Goal: Information Seeking & Learning: Learn about a topic

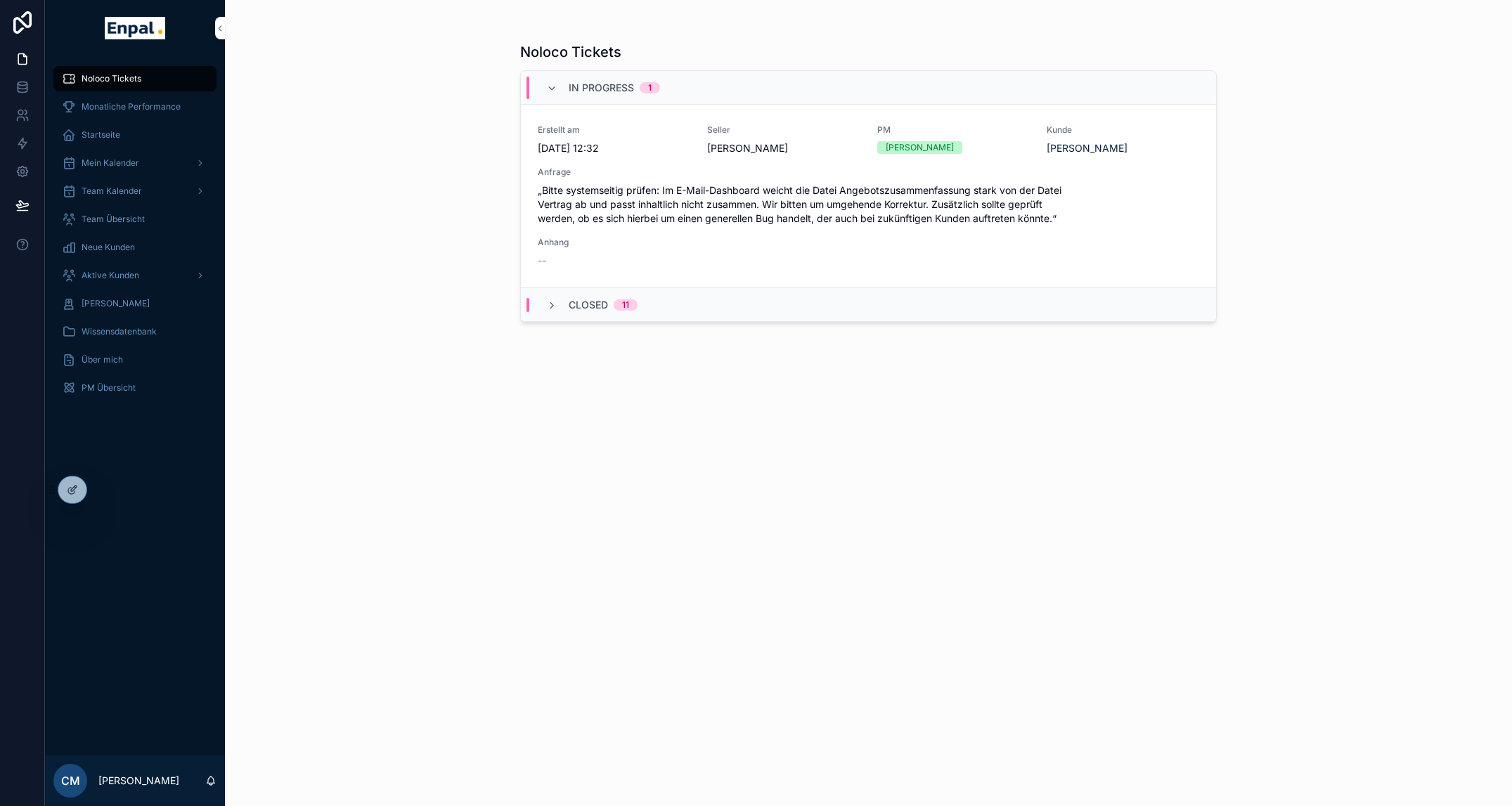
click at [0, 0] on icon at bounding box center [0, 0] width 0 height 0
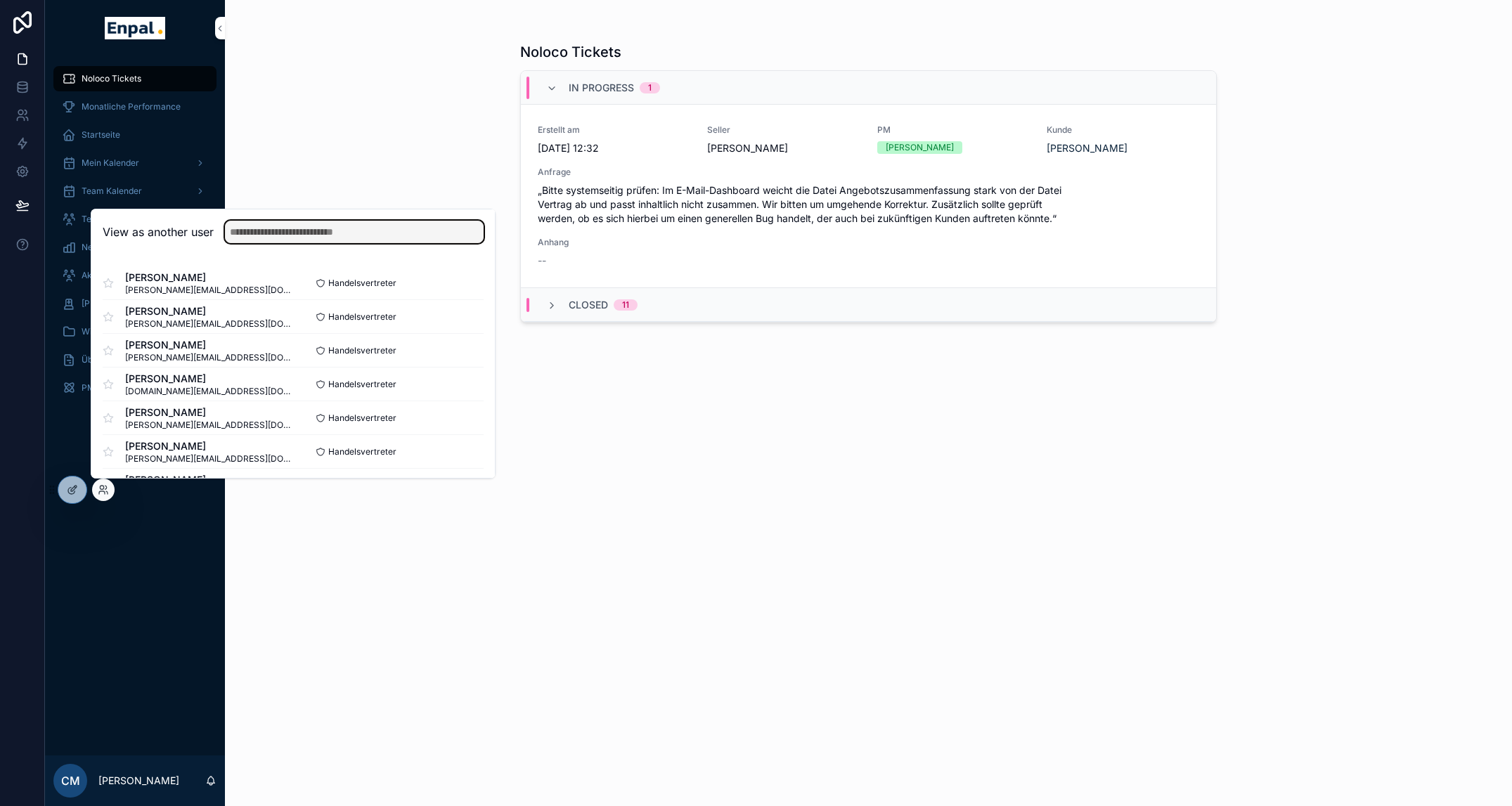
click at [241, 233] on input "text" at bounding box center [354, 231] width 259 height 23
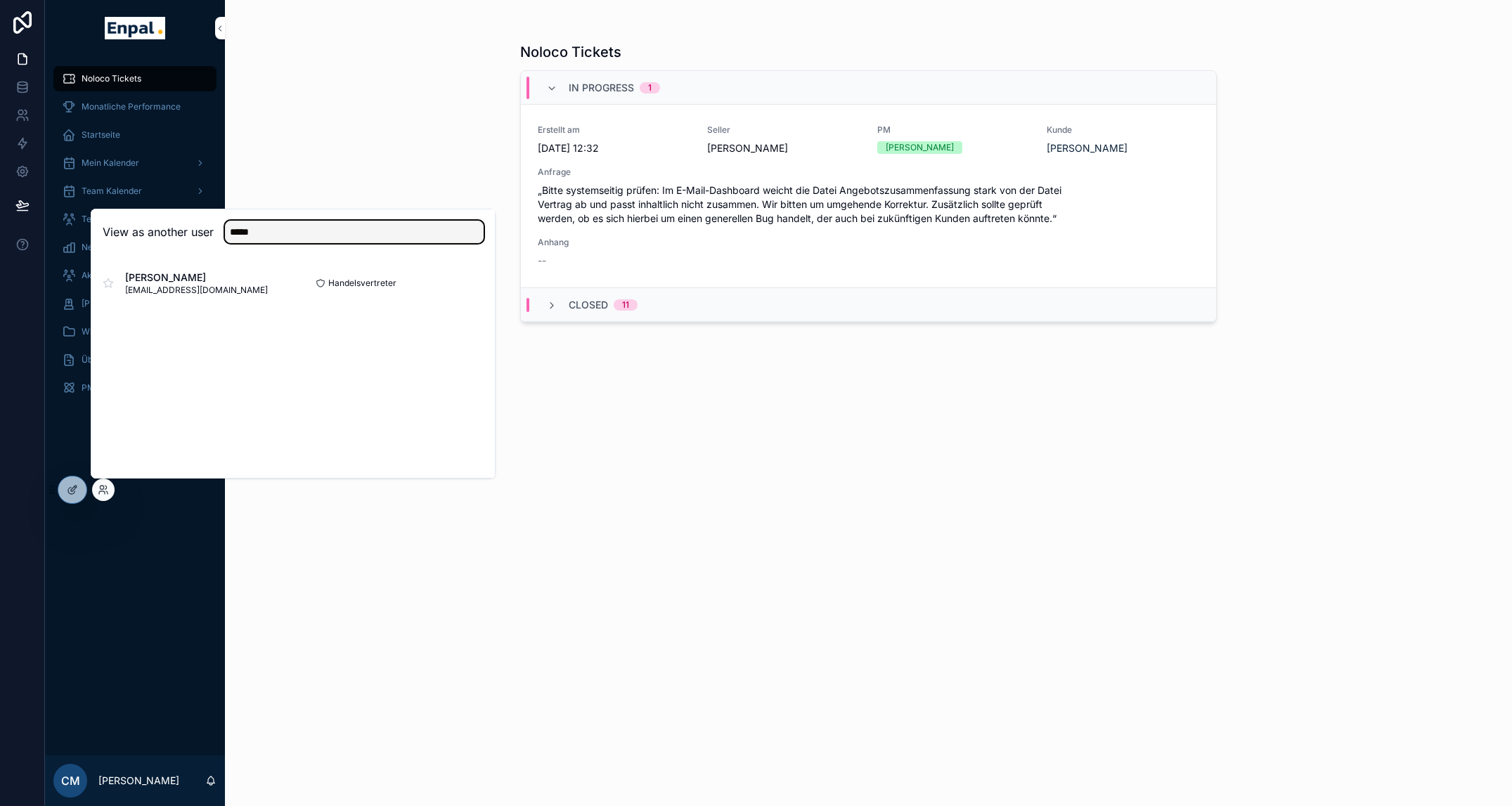
type input "*****"
click at [0, 0] on button "Select" at bounding box center [0, 0] width 0 height 0
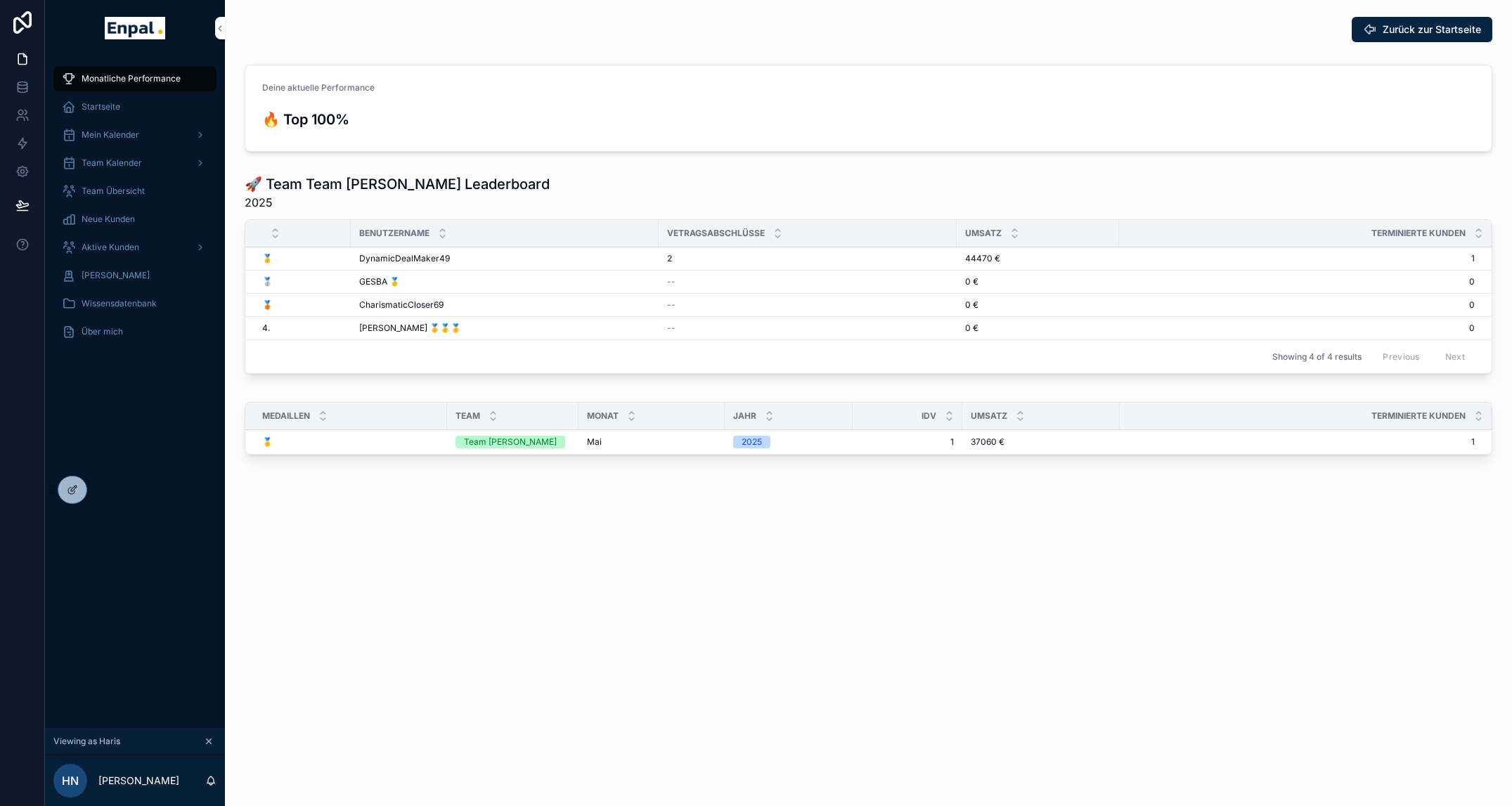
click at [129, 187] on span "Team Übersicht" at bounding box center [113, 191] width 63 height 11
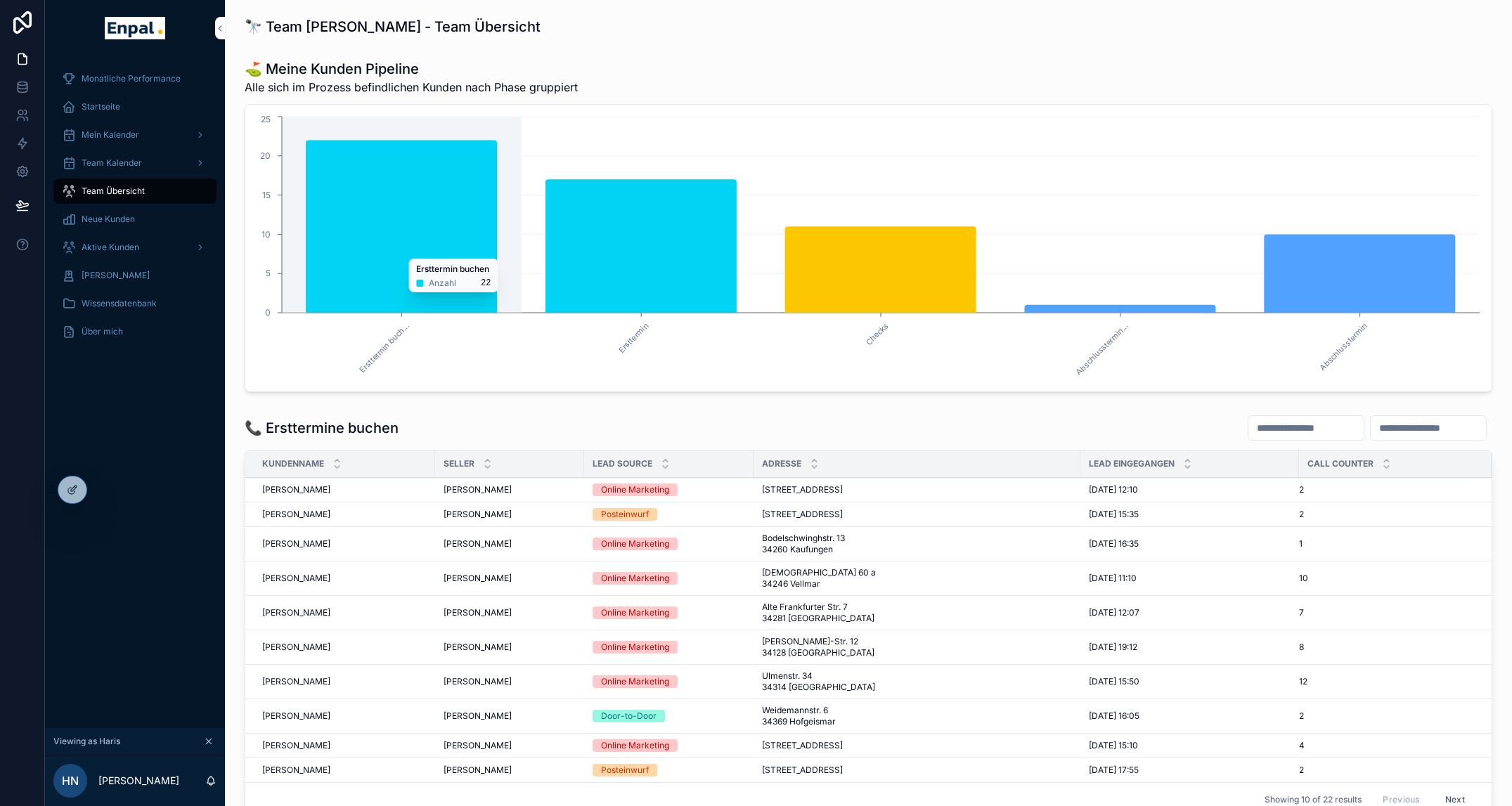
click at [439, 229] on icon "chart" at bounding box center [401, 226] width 191 height 173
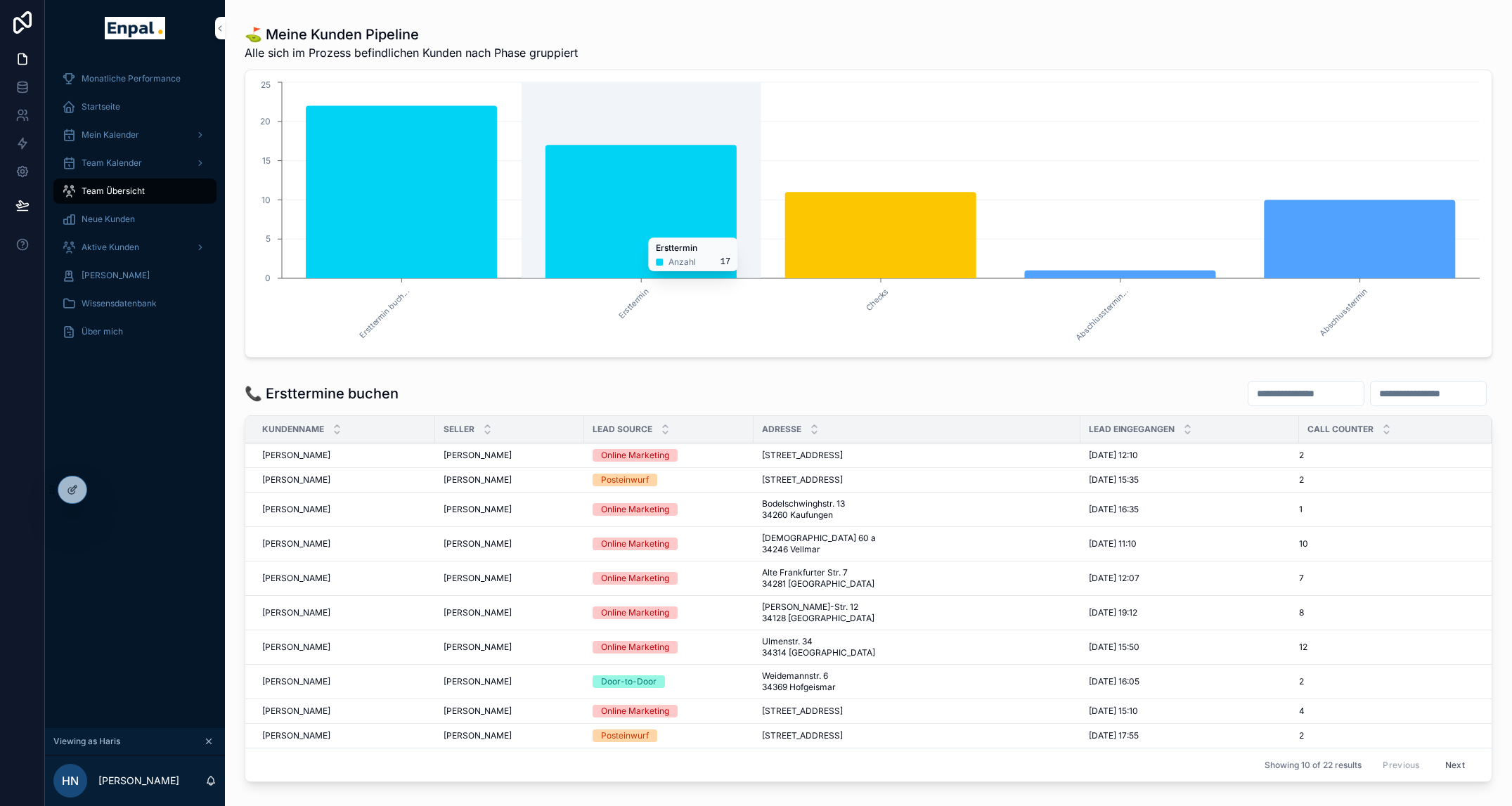
scroll to position [33, 0]
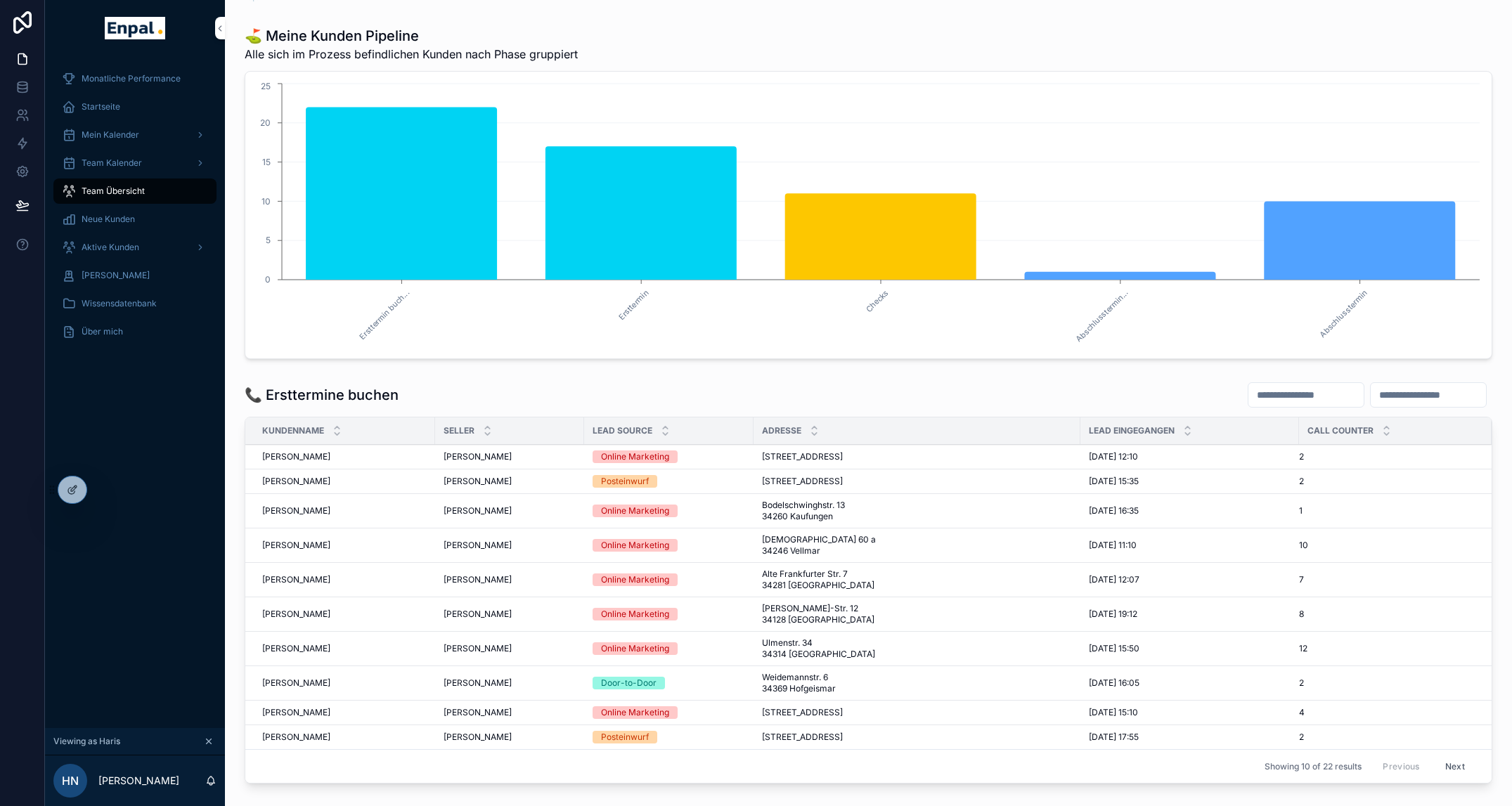
click at [1370, 399] on input "scrollable content" at bounding box center [1428, 395] width 115 height 20
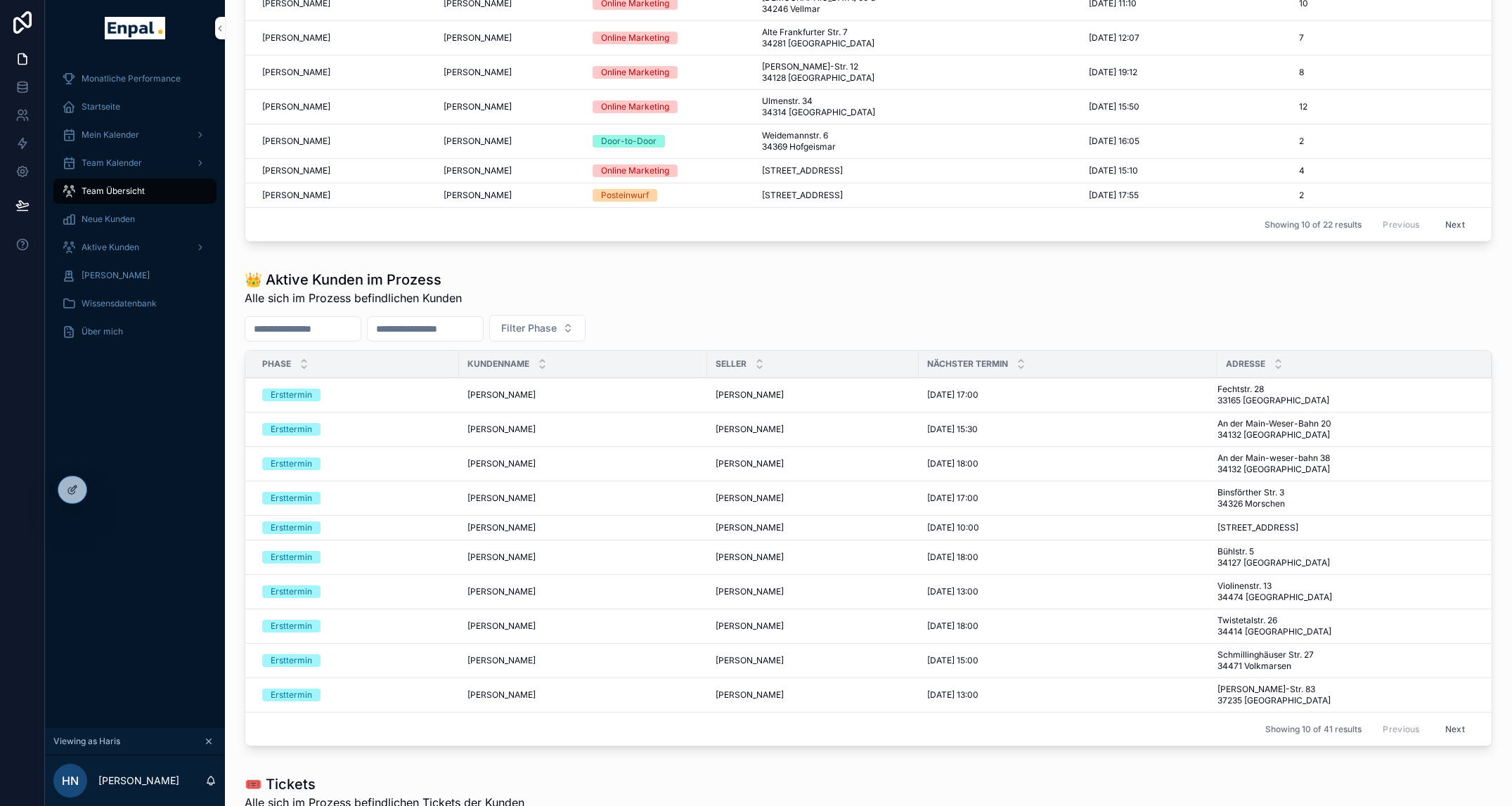
scroll to position [586, 0]
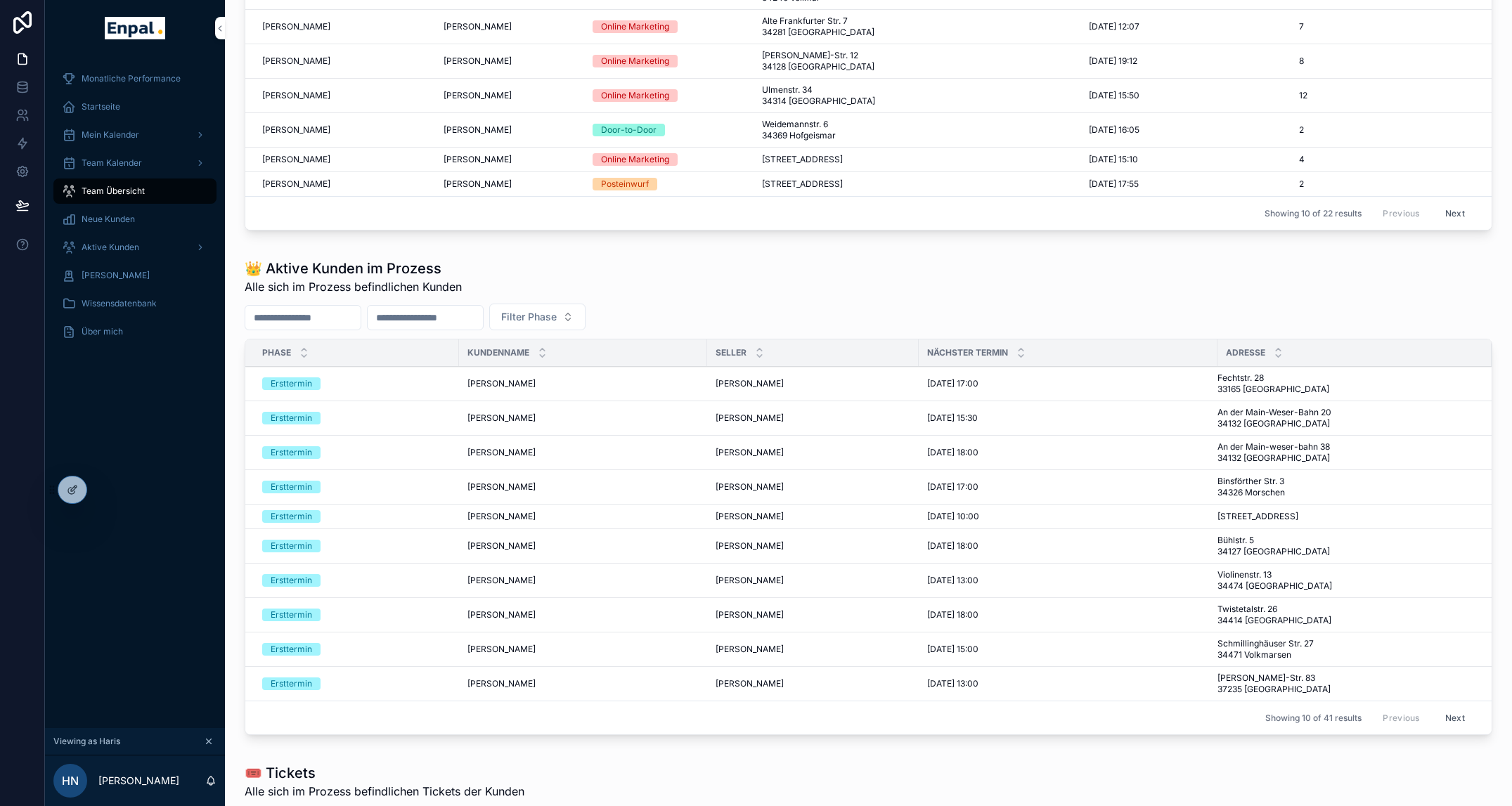
click at [483, 328] on input "scrollable content" at bounding box center [425, 317] width 115 height 20
type input "******"
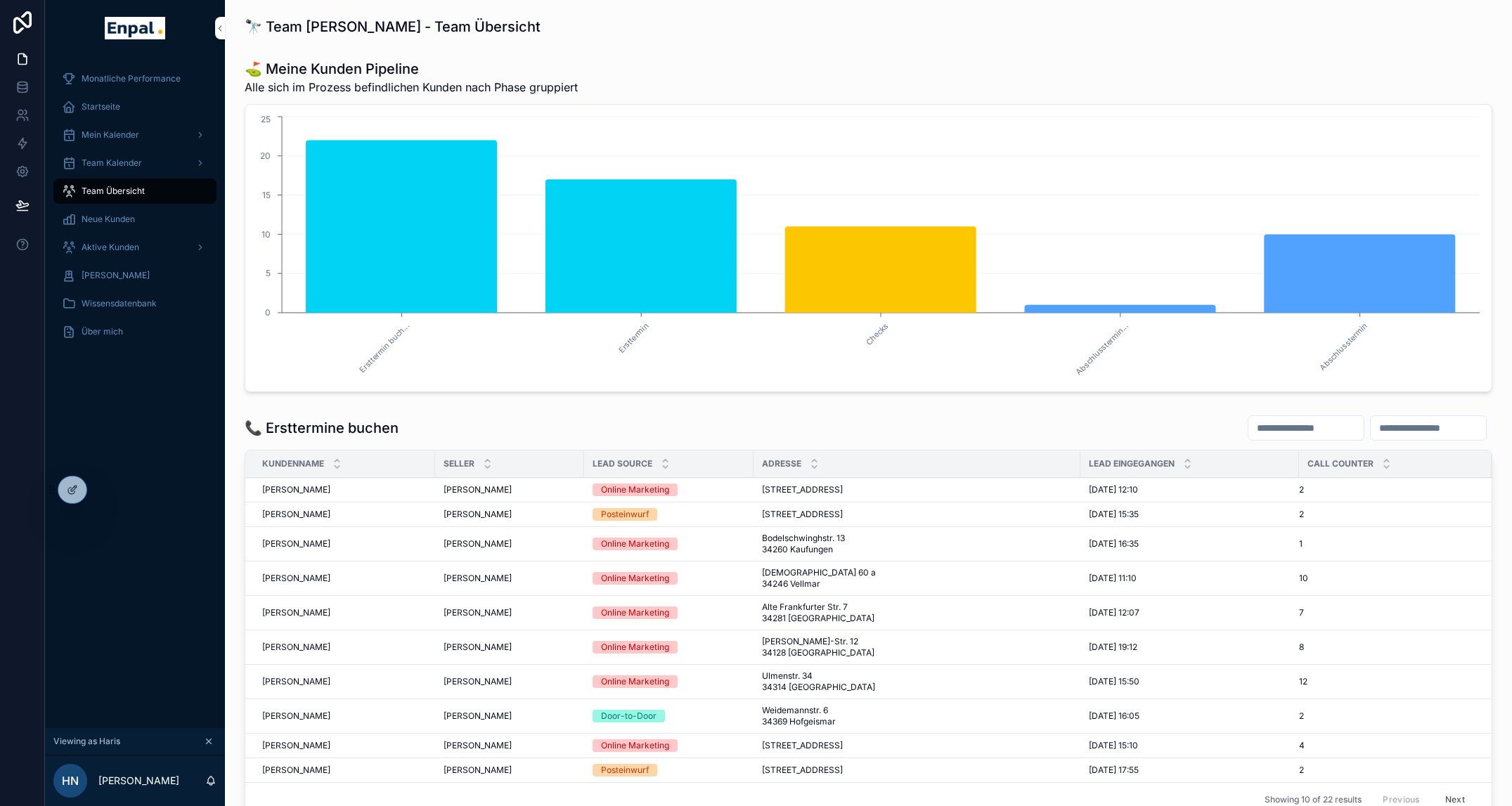
click at [130, 253] on div "Aktive Kunden" at bounding box center [134, 247] width 146 height 23
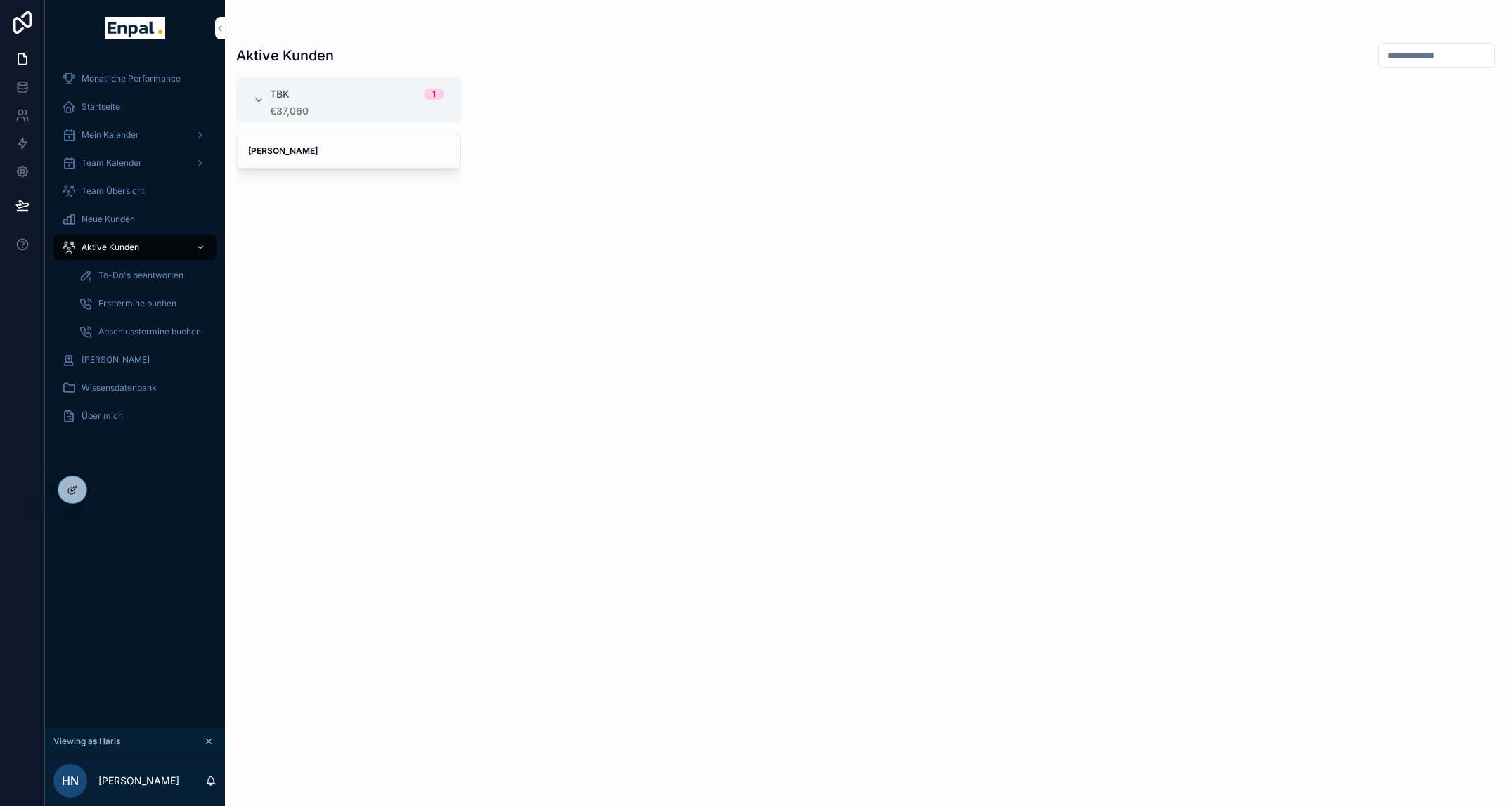
click at [129, 184] on div "Team Übersicht" at bounding box center [134, 191] width 146 height 23
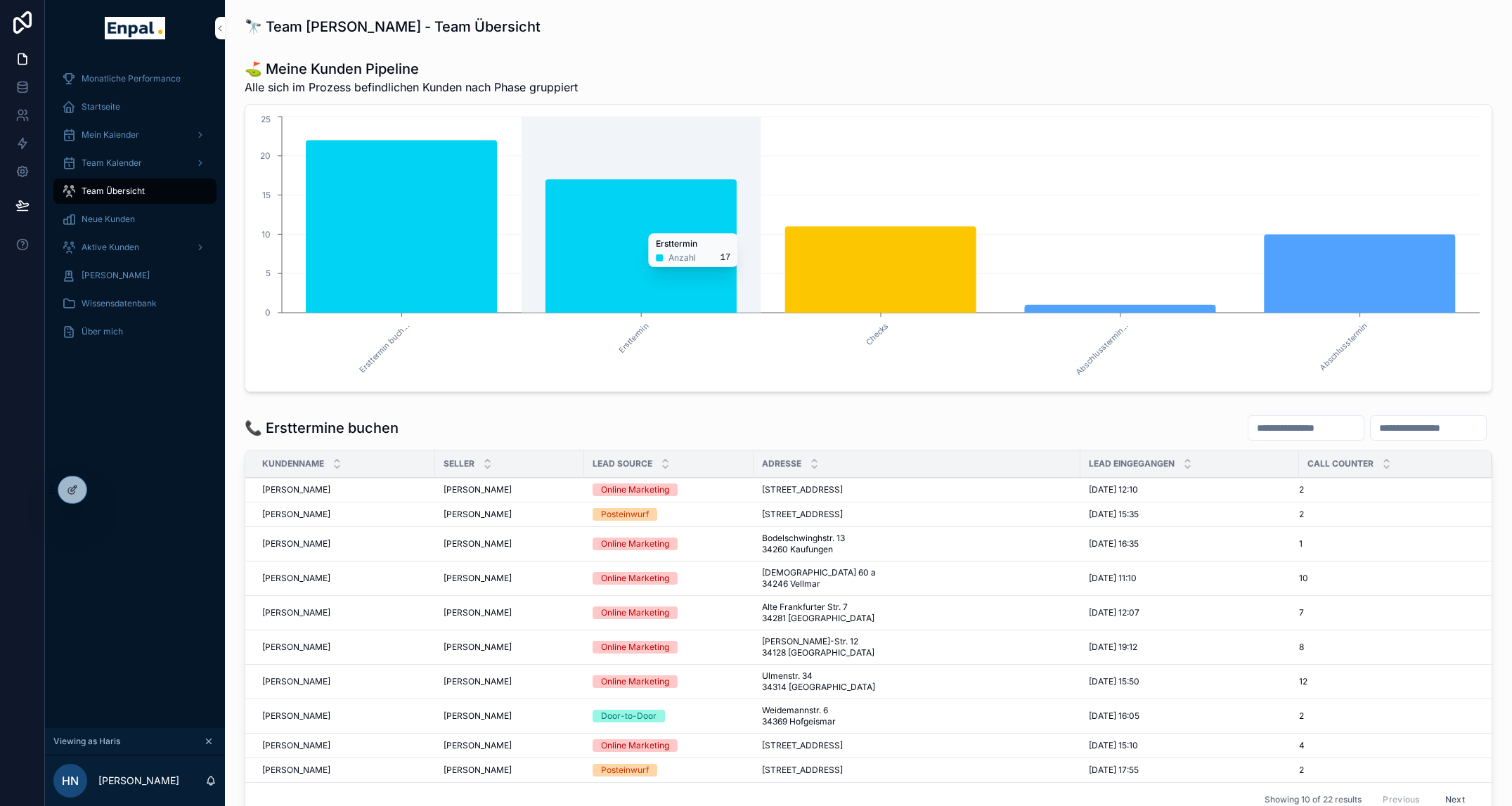
click at [624, 226] on icon "chart" at bounding box center [641, 246] width 191 height 134
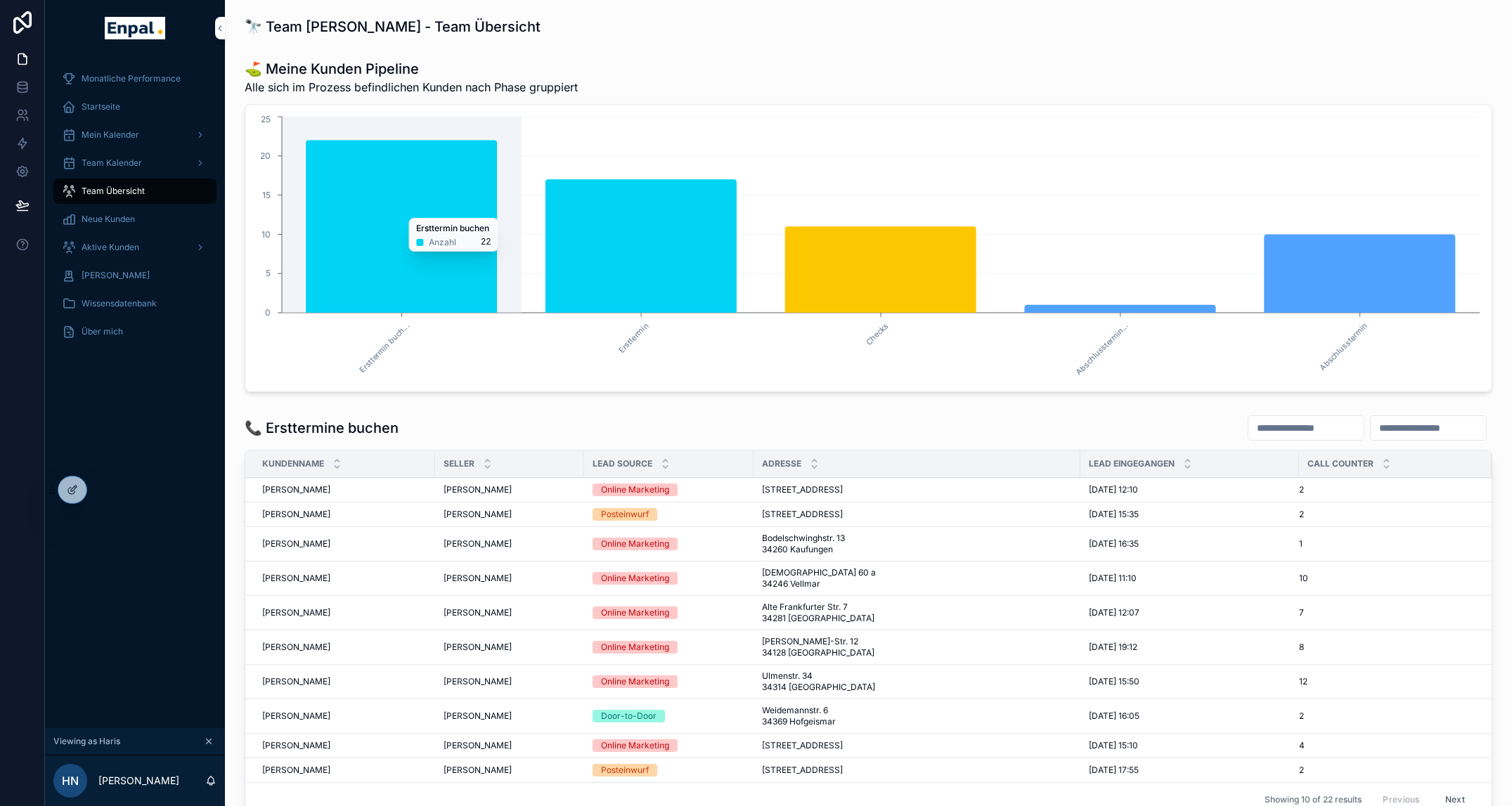
click at [496, 211] on icon "chart" at bounding box center [401, 226] width 191 height 173
click at [1248, 440] on div "scrollable content" at bounding box center [1306, 428] width 117 height 25
click at [118, 113] on div "Startseite" at bounding box center [134, 107] width 146 height 23
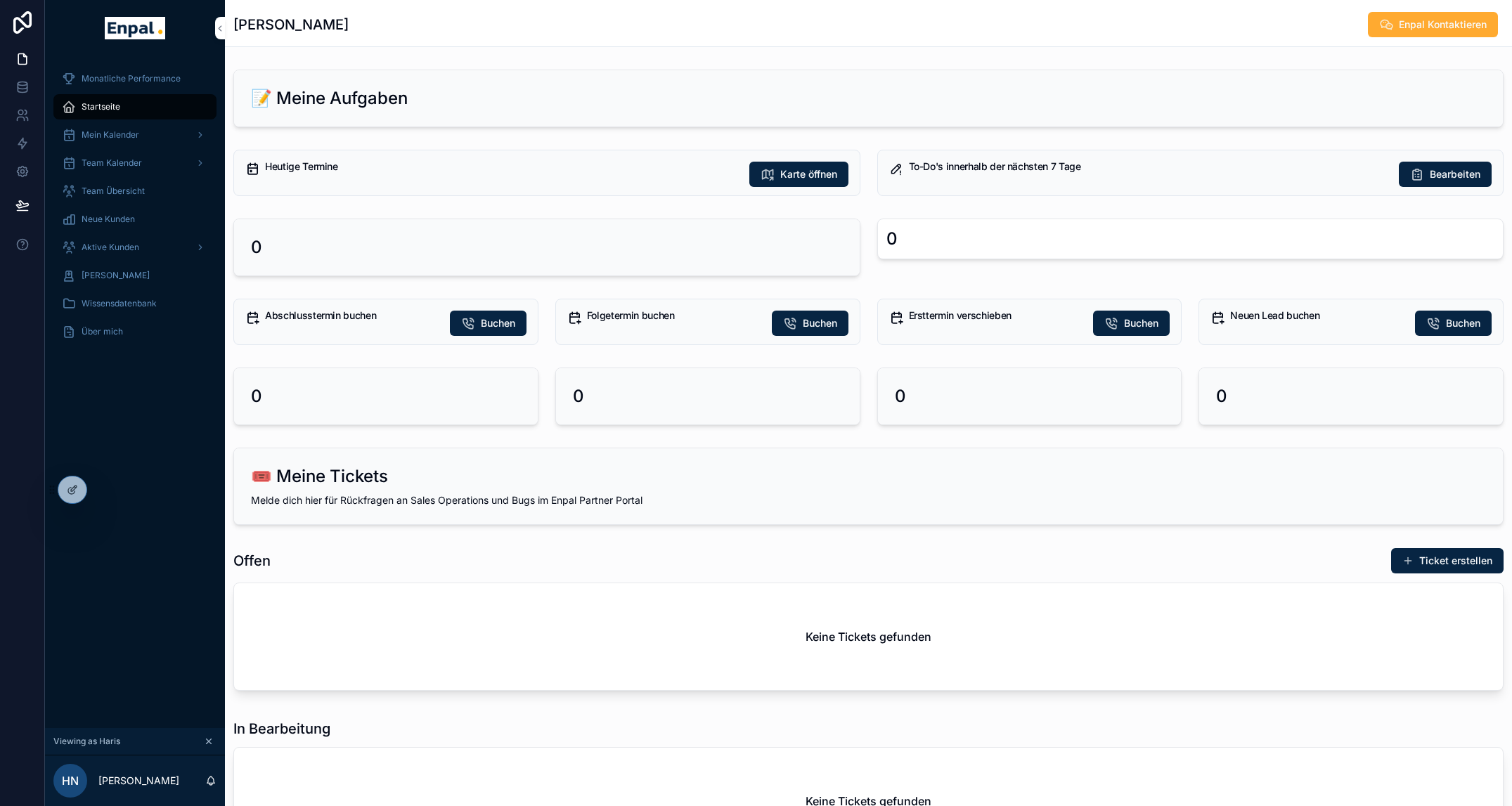
click at [128, 78] on span "Monatliche Performance" at bounding box center [131, 78] width 99 height 11
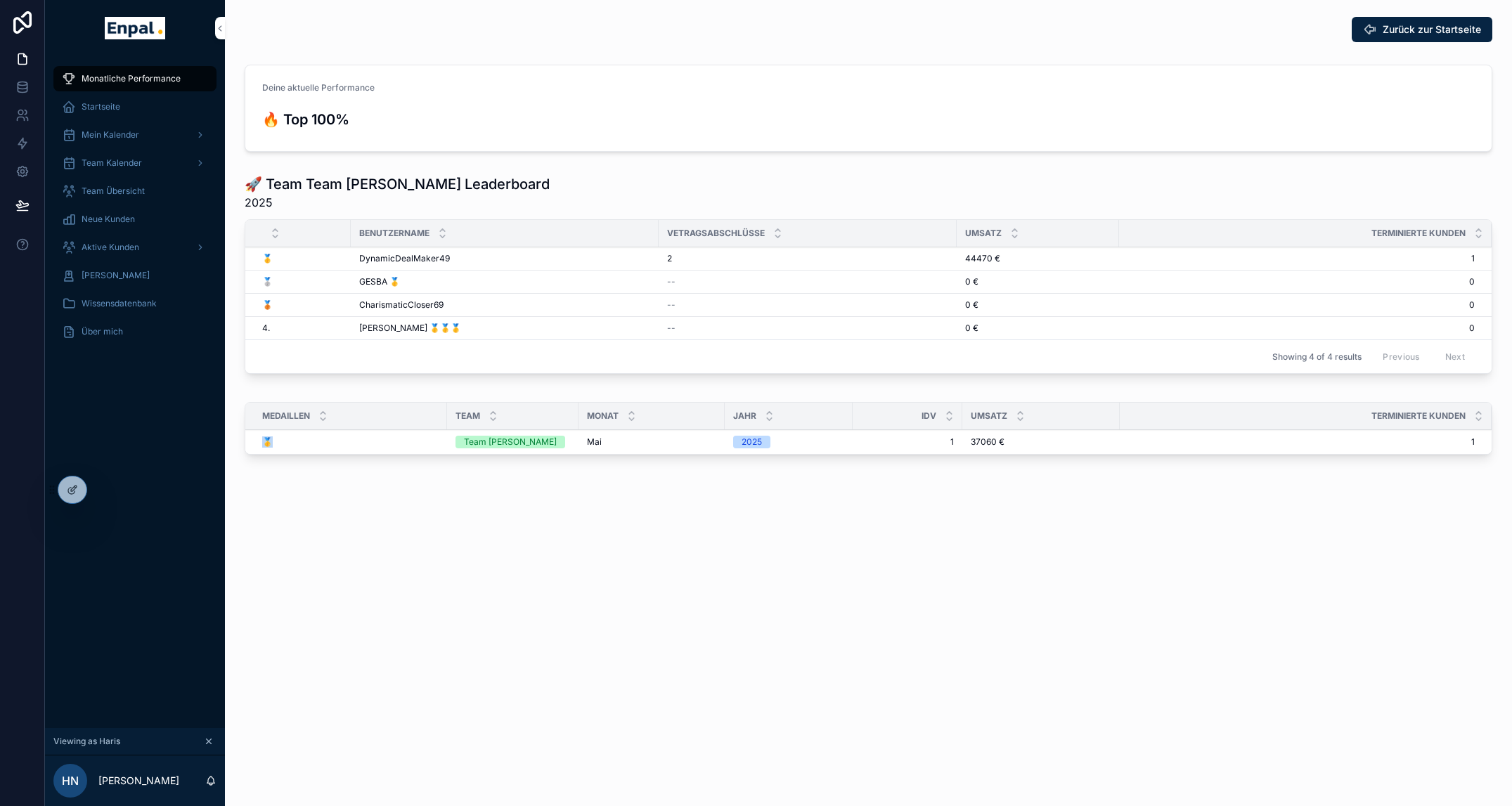
click at [267, 445] on span "🥇" at bounding box center [267, 442] width 10 height 11
click at [112, 192] on span "Team Übersicht" at bounding box center [113, 191] width 63 height 11
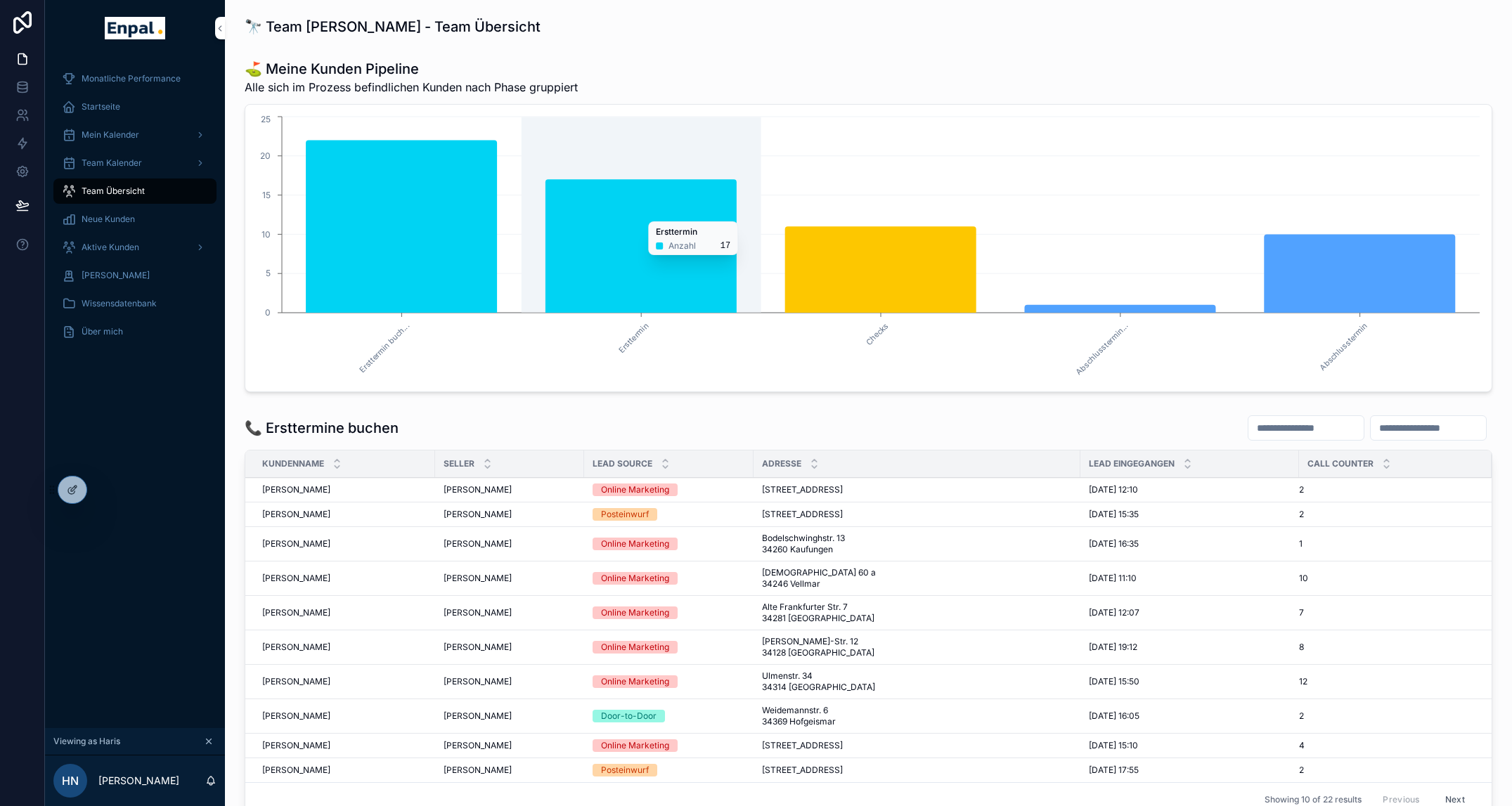
click at [658, 215] on icon "chart" at bounding box center [641, 246] width 191 height 134
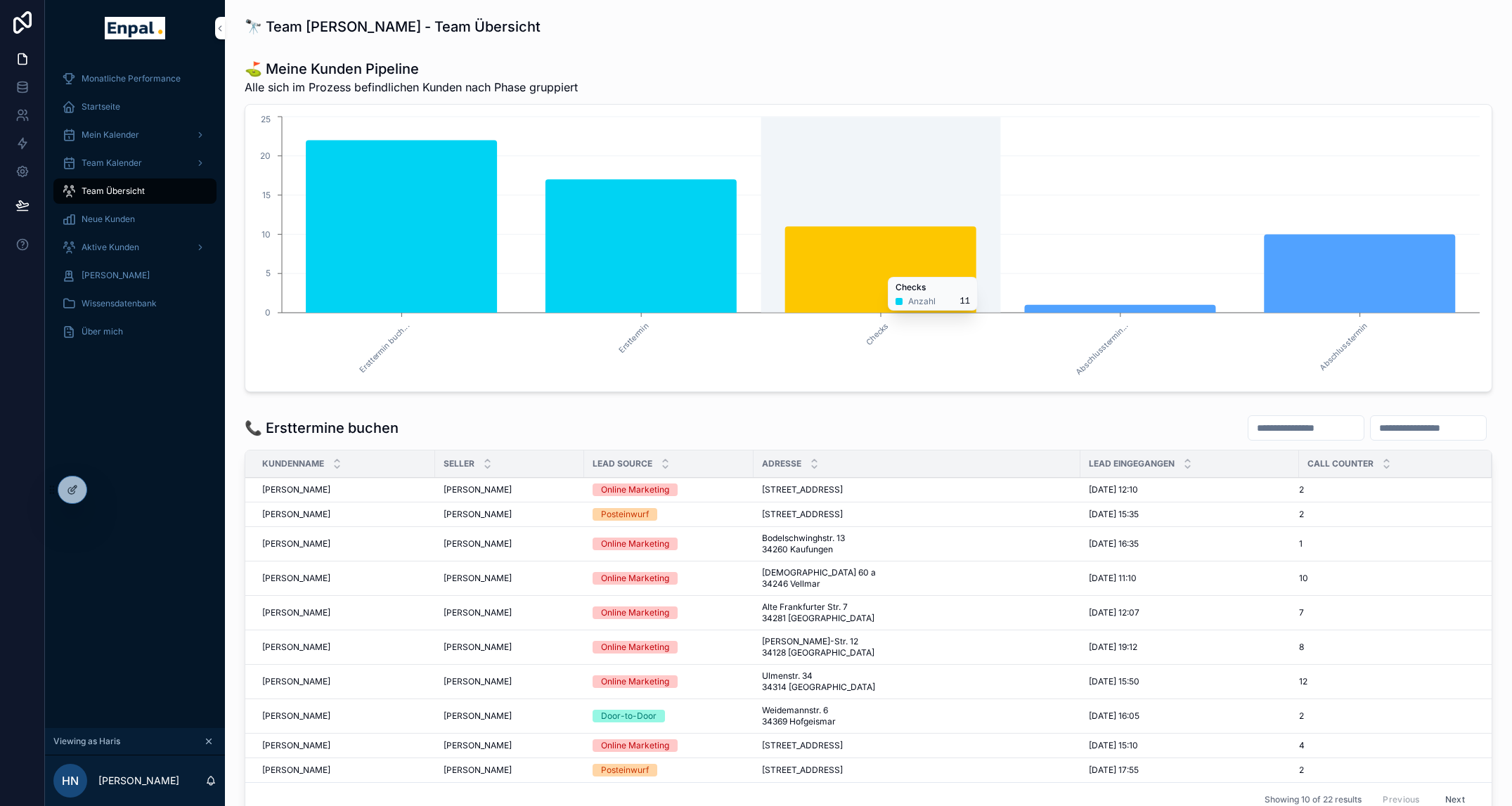
click at [843, 270] on icon "chart" at bounding box center [881, 270] width 191 height 87
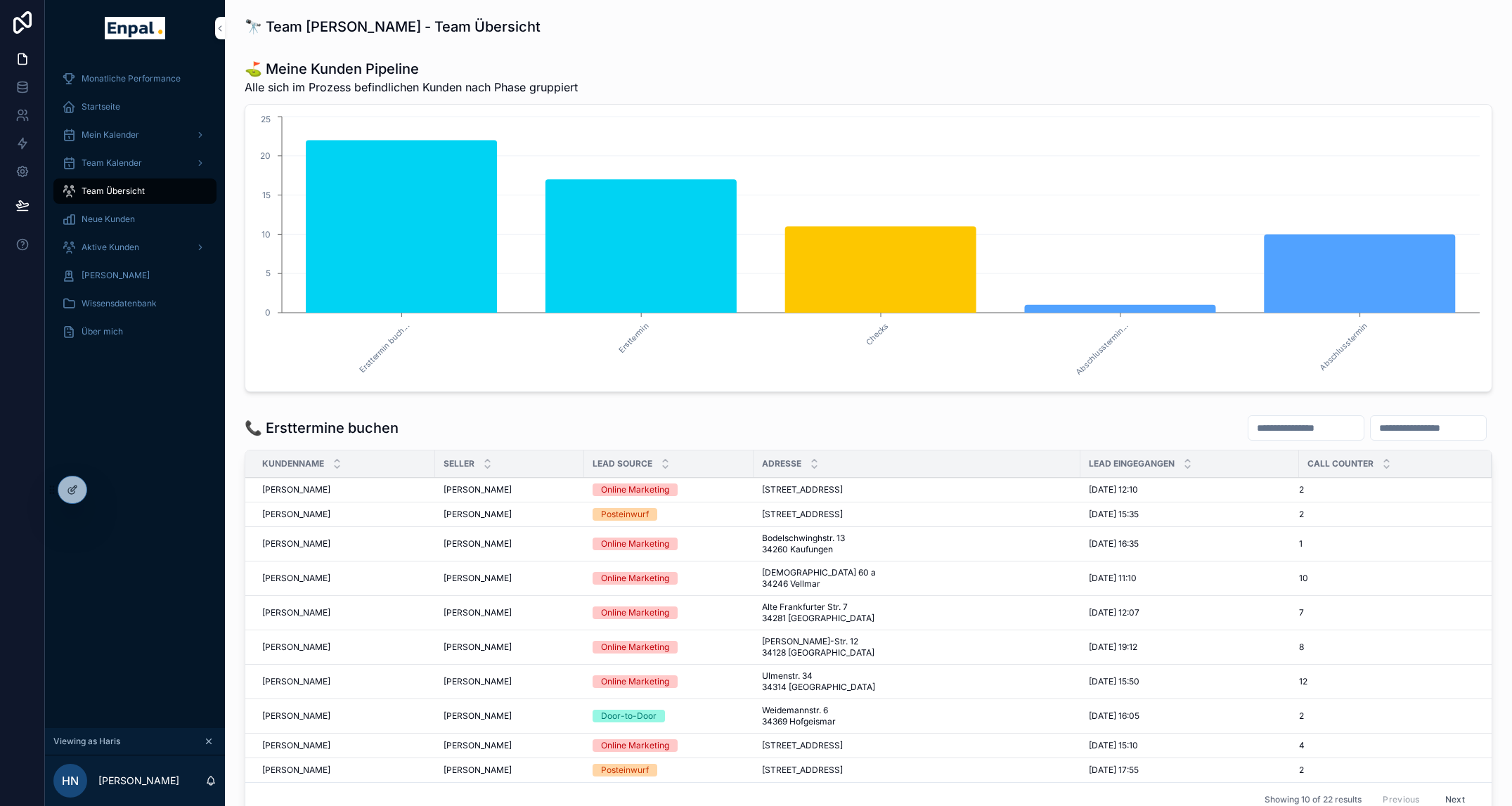
click at [720, 389] on div "Ersttermin buch... Ersttermin Checks Abschlusstermin... Abschlusstermin 0 5 10 …" at bounding box center [868, 248] width 1248 height 288
